Goal: Task Accomplishment & Management: Use online tool/utility

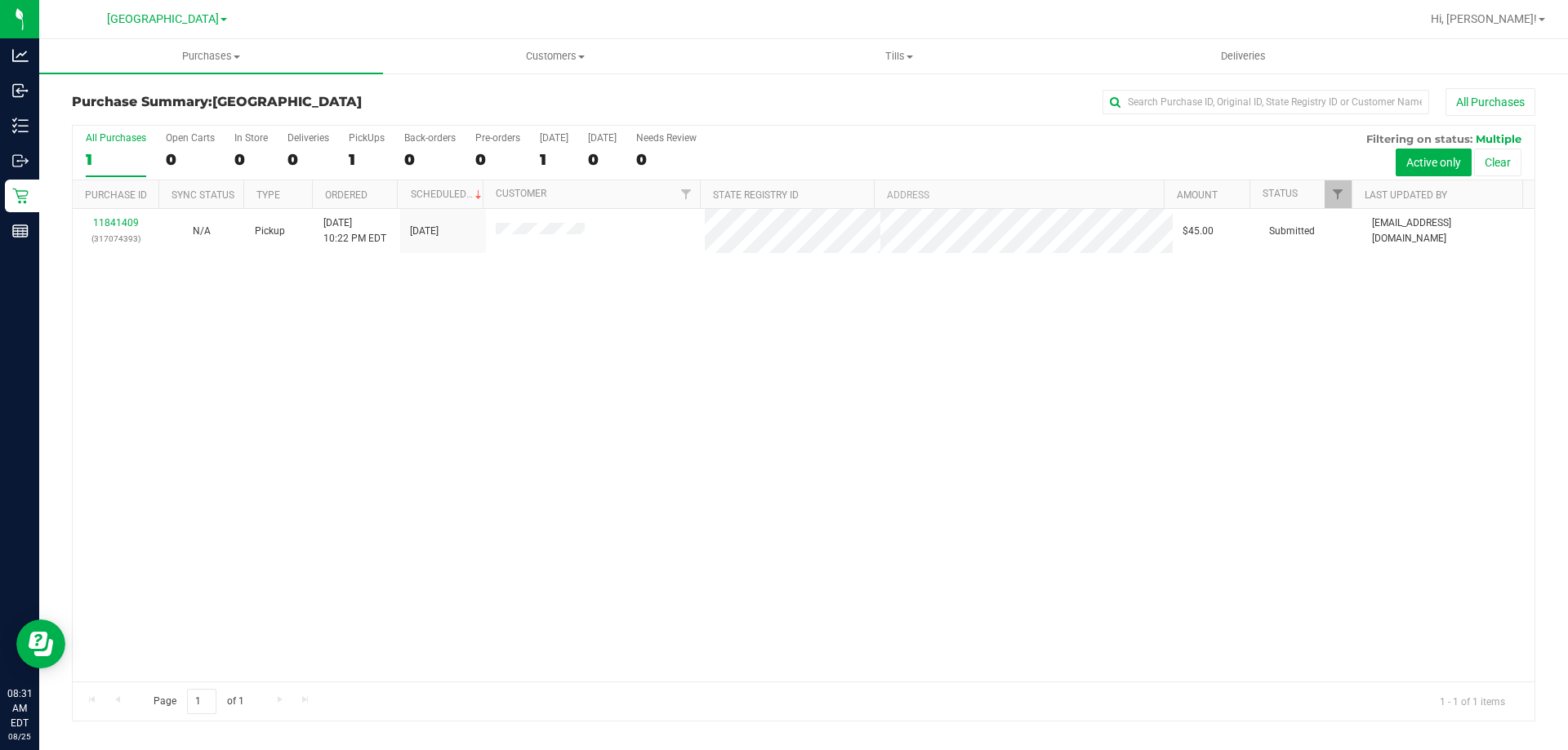
click at [344, 377] on div "11841409 (317074393) N/A Pickup [DATE] 10:22 PM EDT 8/25/2025 $45.00 Submitted …" at bounding box center [804, 445] width 1462 height 472
click at [911, 62] on span "Tills" at bounding box center [898, 56] width 342 height 15
click at [837, 94] on li "Manage tills" at bounding box center [898, 98] width 344 height 20
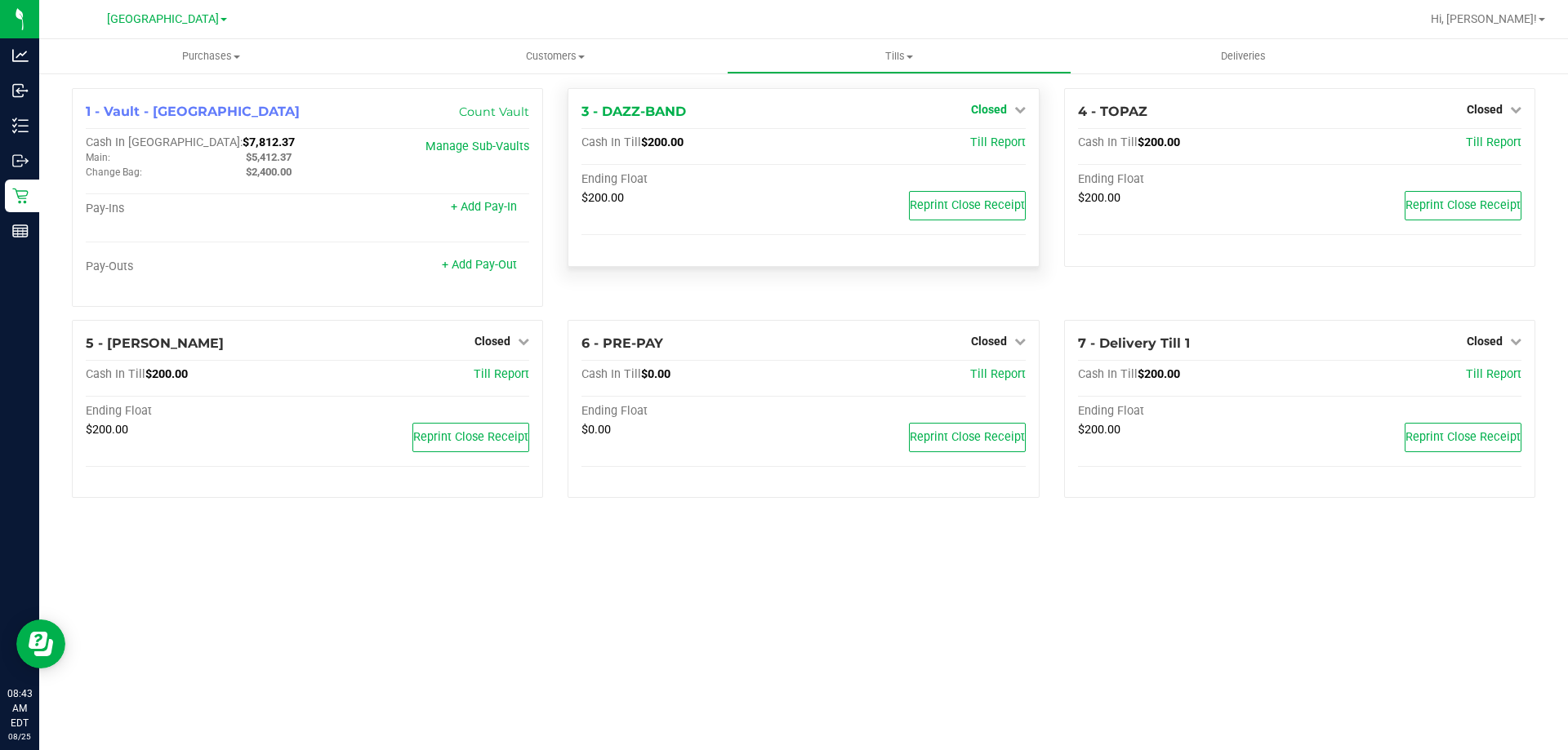
click at [992, 111] on span "Closed" at bounding box center [989, 110] width 36 height 13
click at [1484, 110] on span "Closed" at bounding box center [1485, 110] width 36 height 13
click at [1472, 140] on link "Open Till" at bounding box center [1485, 143] width 43 height 13
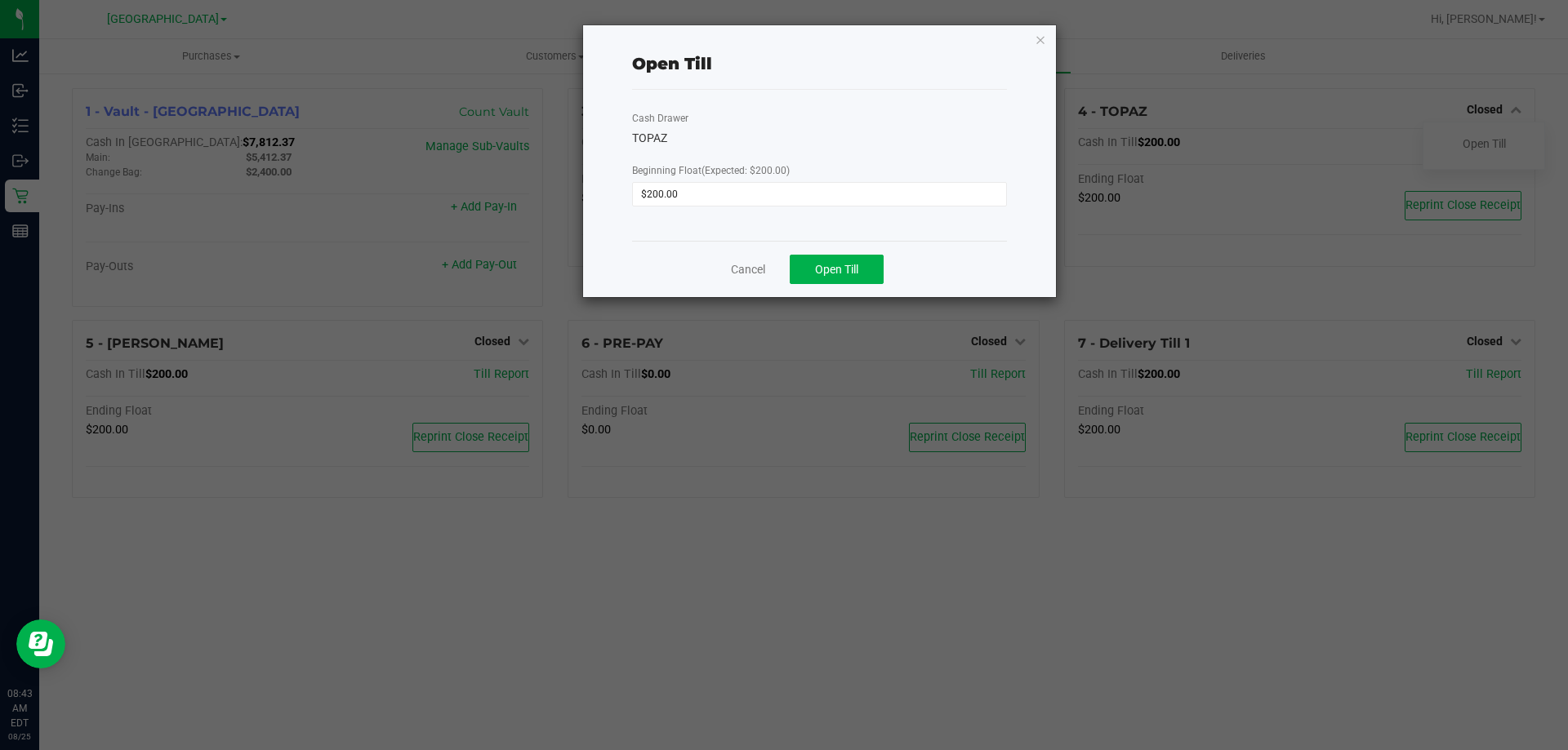
click at [861, 251] on div "Cancel Open Till" at bounding box center [820, 269] width 375 height 56
click at [852, 270] on span "Open Till" at bounding box center [837, 269] width 43 height 13
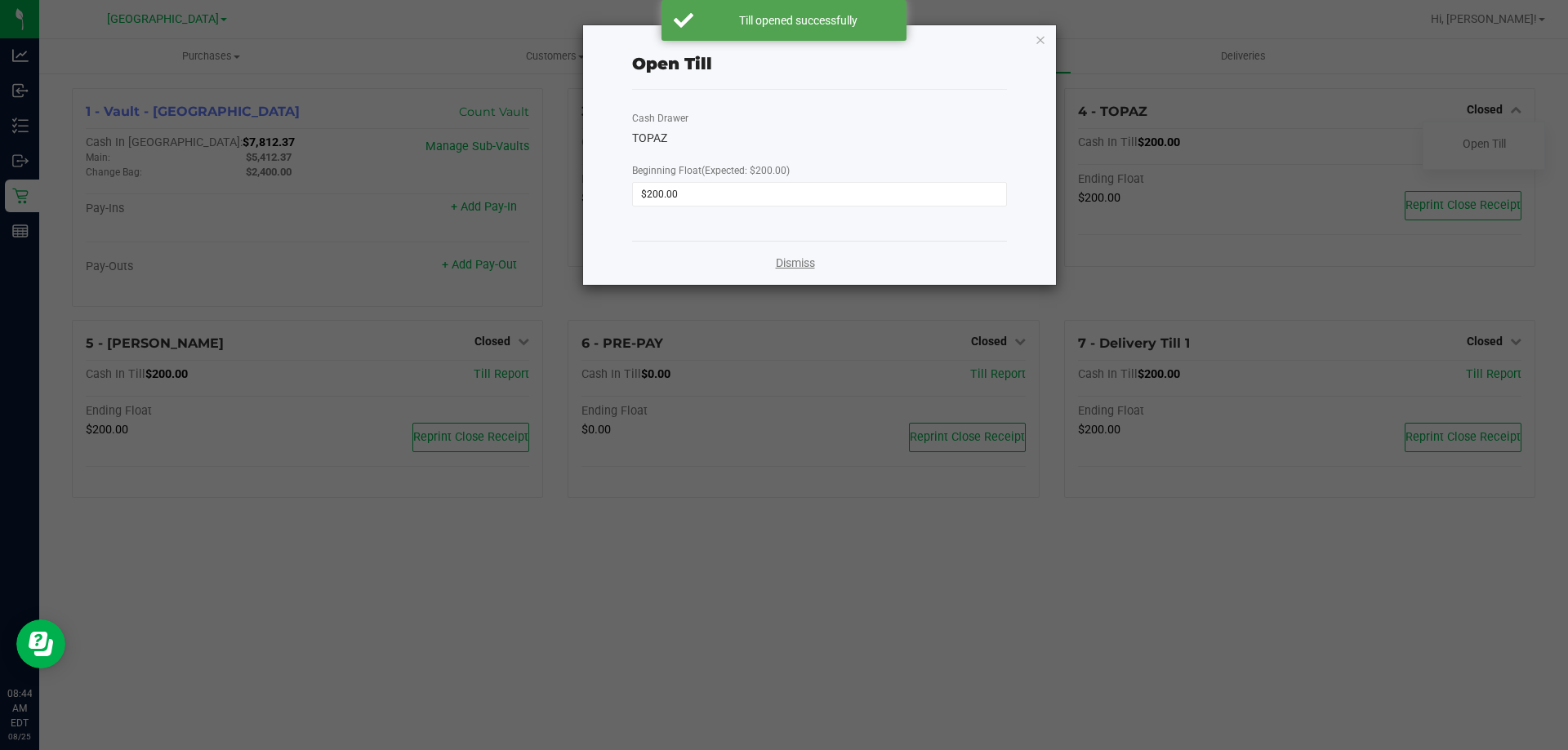
click at [788, 259] on link "Dismiss" at bounding box center [795, 263] width 39 height 17
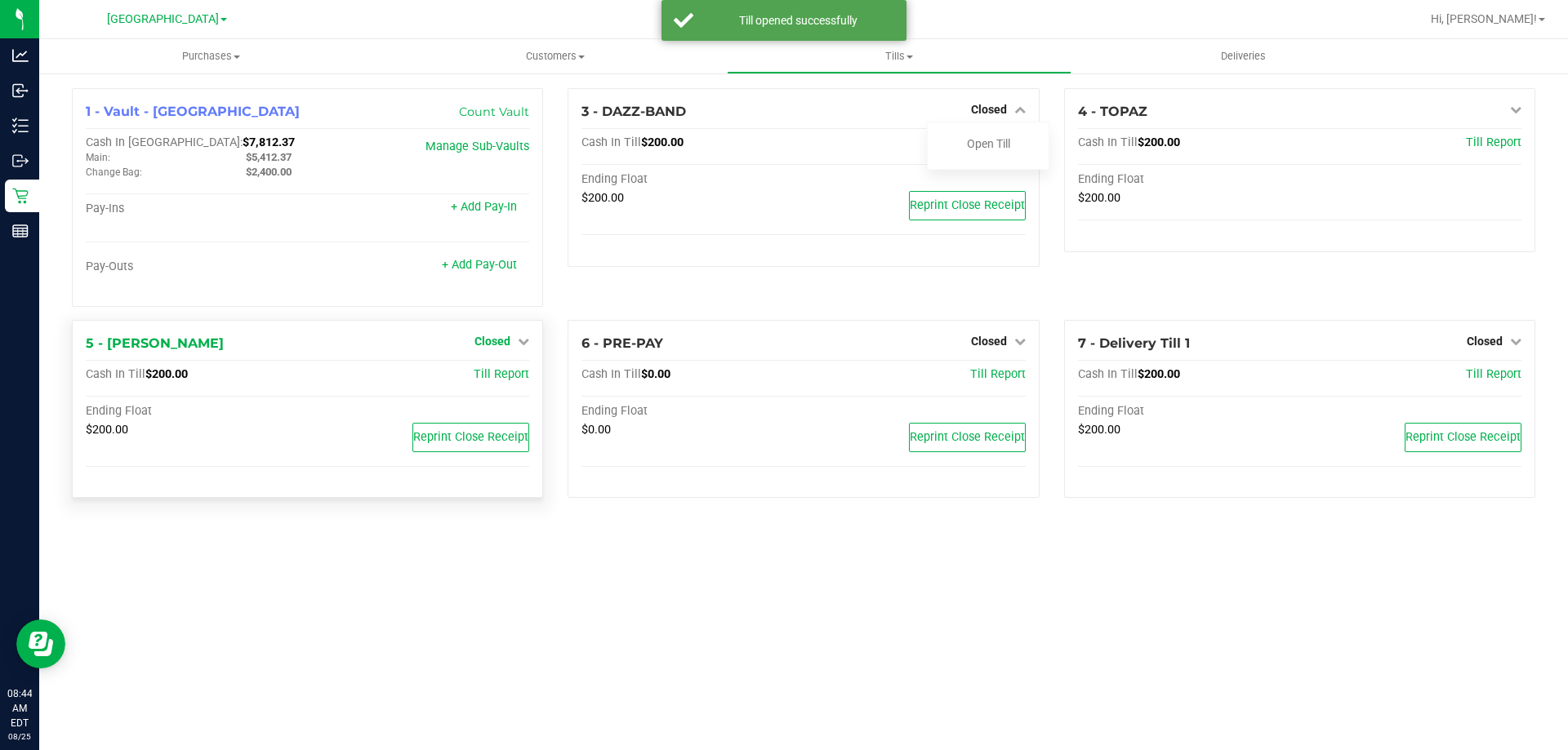
click at [488, 346] on span "Closed" at bounding box center [492, 341] width 36 height 13
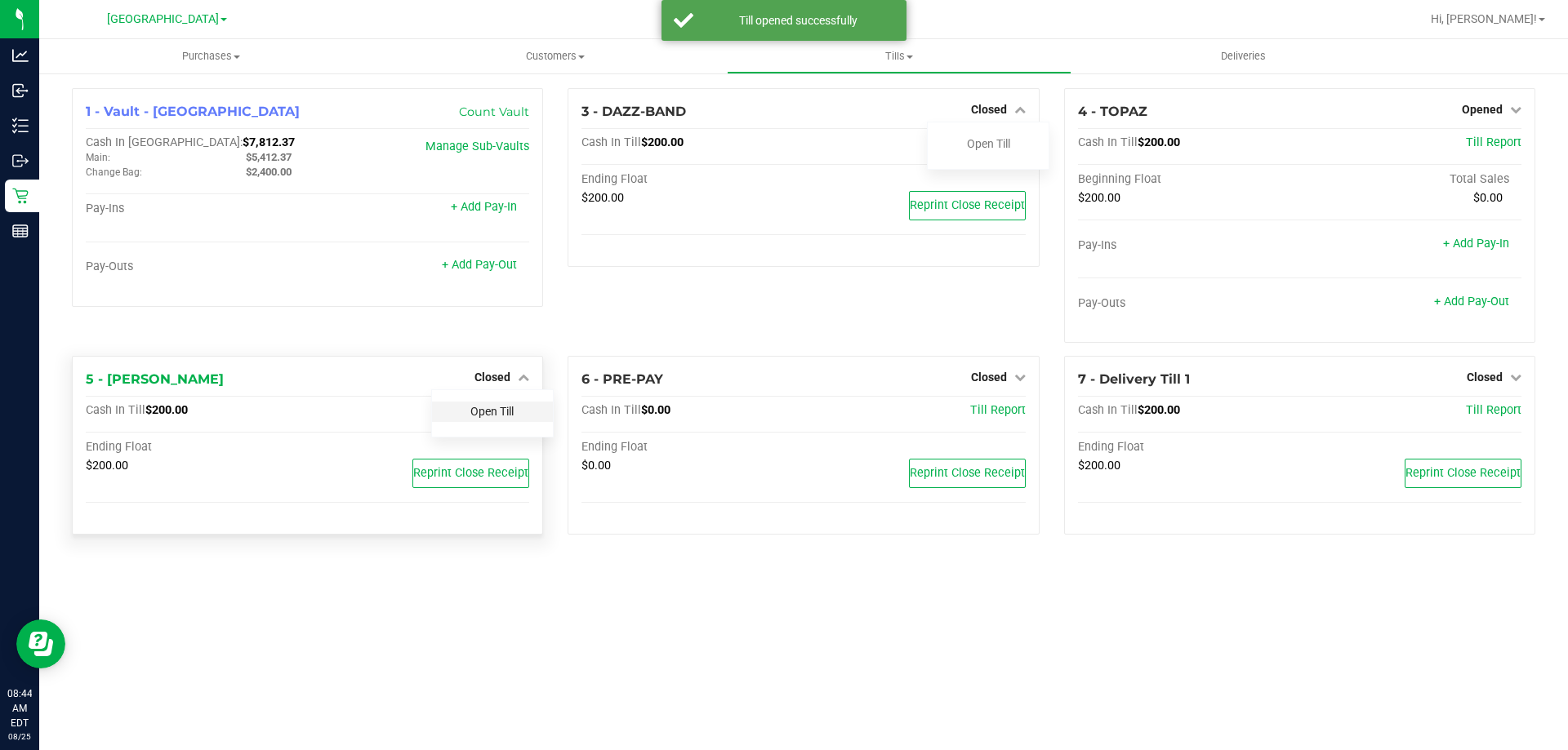
click at [493, 408] on link "Open Till" at bounding box center [492, 412] width 43 height 13
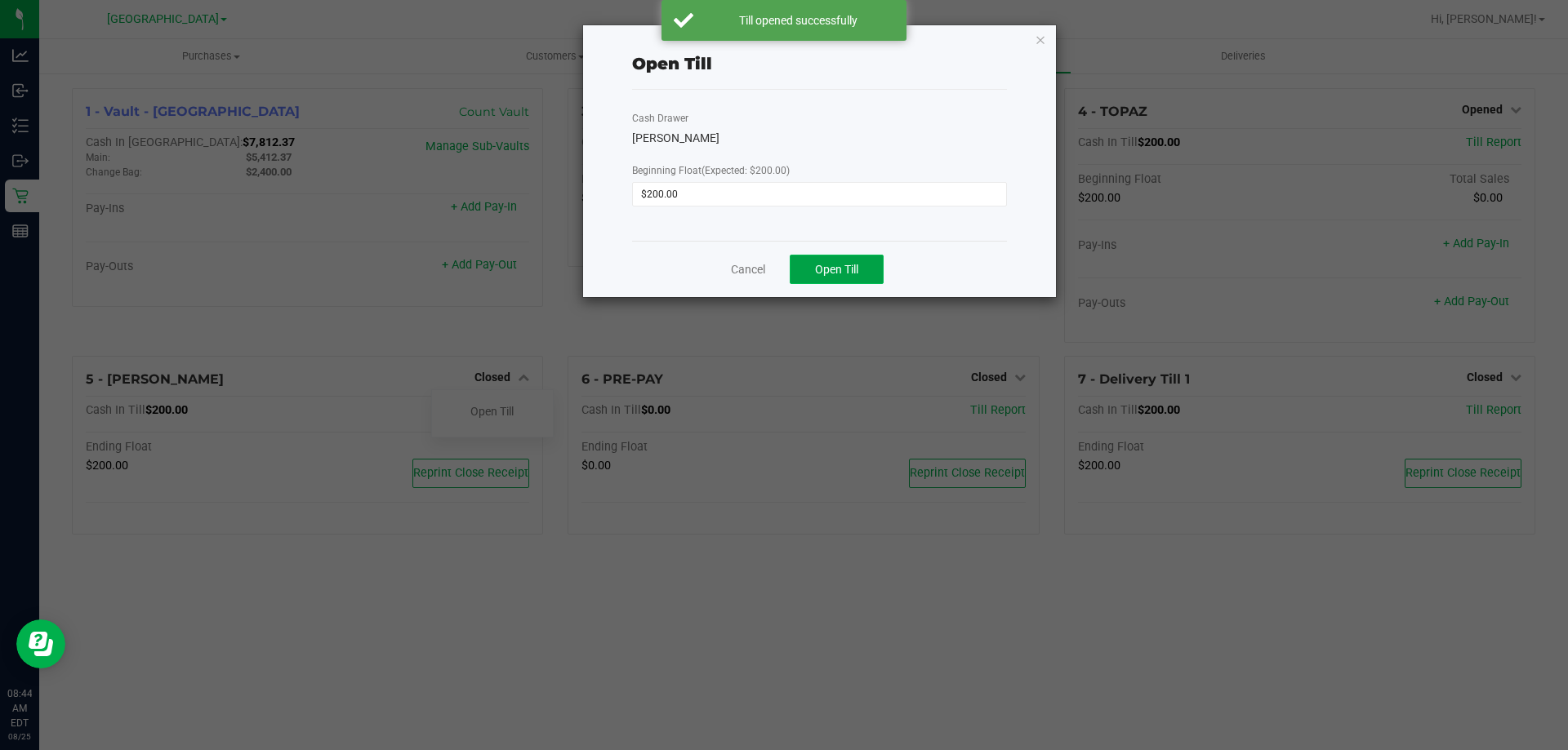
click at [849, 269] on span "Open Till" at bounding box center [837, 269] width 43 height 13
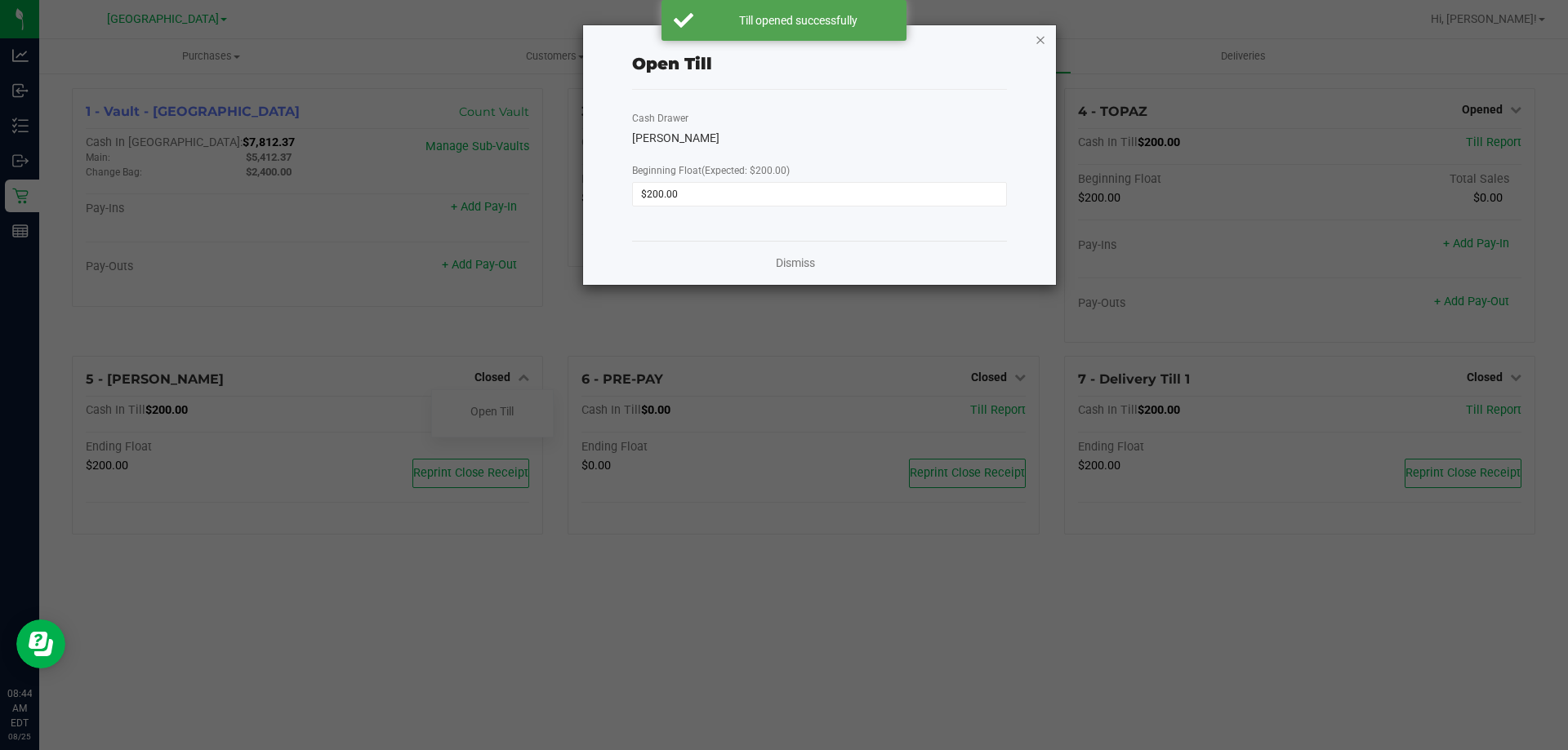
click at [1041, 36] on icon "button" at bounding box center [1041, 38] width 11 height 20
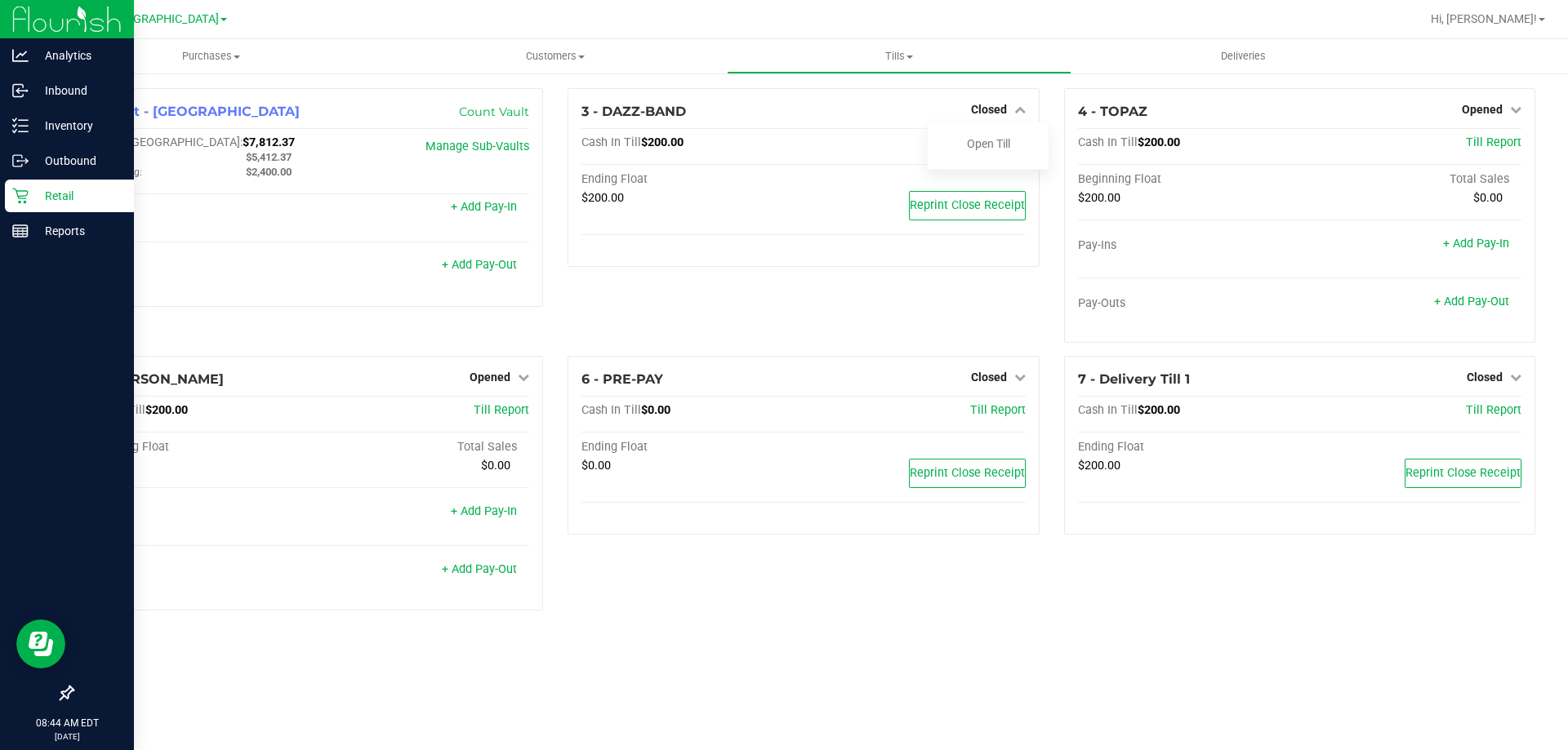
click at [60, 183] on div "Retail" at bounding box center [69, 196] width 129 height 33
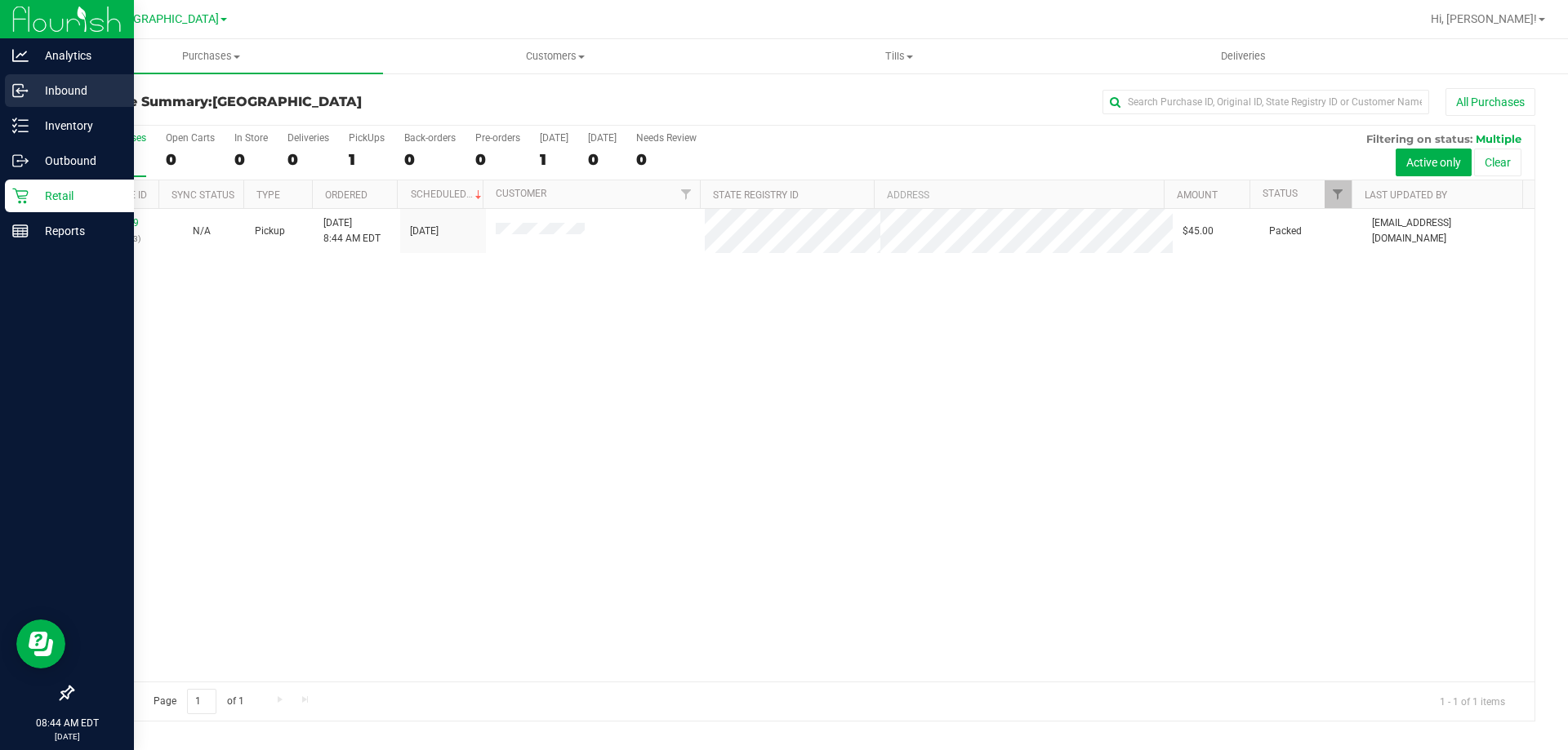
click at [87, 100] on div "Inbound" at bounding box center [69, 90] width 129 height 33
